Goal: Book appointment/travel/reservation

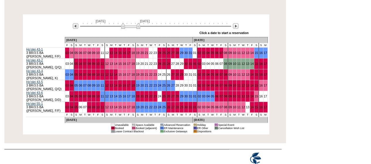
scroll to position [113, 0]
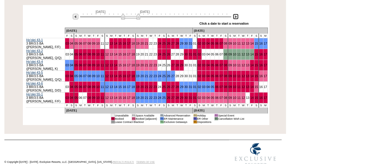
click at [234, 18] on img at bounding box center [236, 17] width 6 height 6
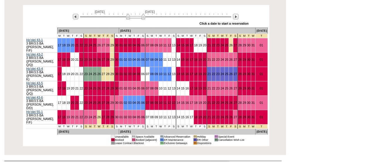
click at [74, 20] on div at bounding box center [74, 16] width 9 height 6
click at [74, 17] on img at bounding box center [76, 17] width 6 height 6
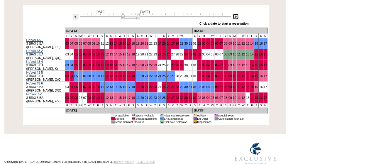
click at [237, 17] on img at bounding box center [236, 17] width 6 height 6
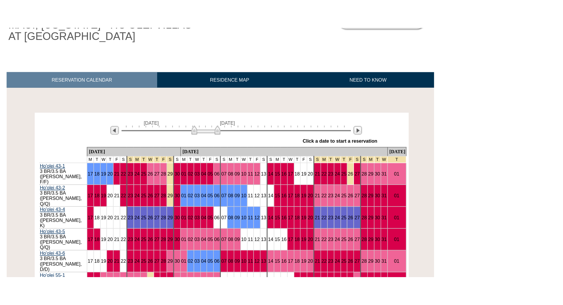
scroll to position [0, 0]
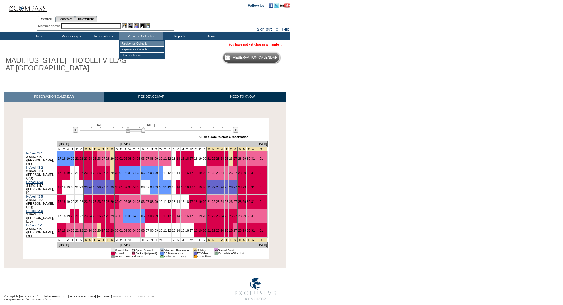
click at [139, 46] on td "Residence Collection" at bounding box center [142, 44] width 44 height 6
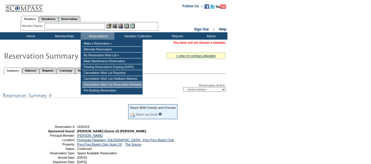
click at [101, 85] on td "Cancellation Wish List Reservation Removal" at bounding box center [112, 85] width 60 height 6
